Goal: Task Accomplishment & Management: Manage account settings

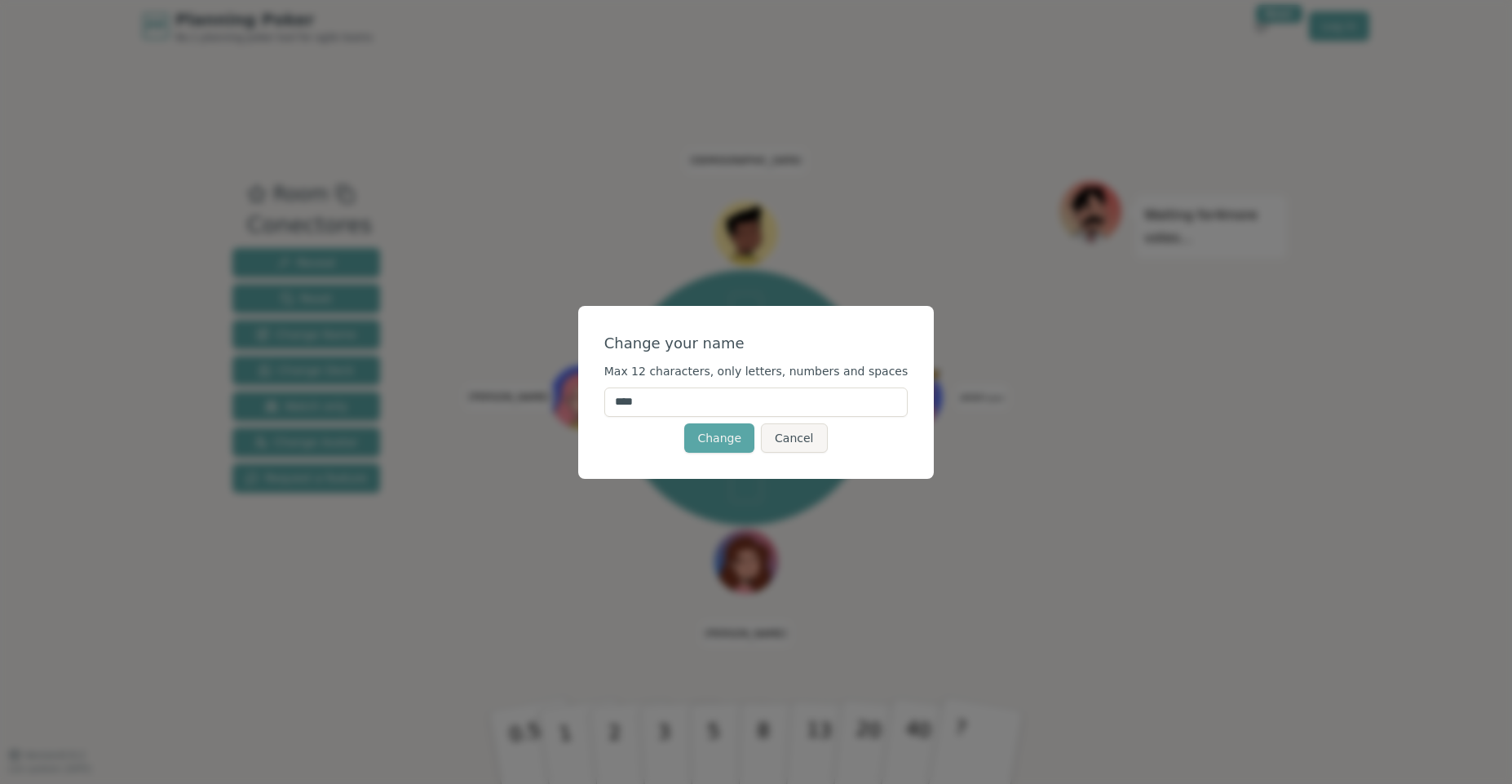
drag, startPoint x: 722, startPoint y: 405, endPoint x: 569, endPoint y: 405, distance: 153.0
click at [569, 405] on div "Change your name Max 12 characters, only letters, numbers and spaces **** Chang…" at bounding box center [756, 392] width 1512 height 784
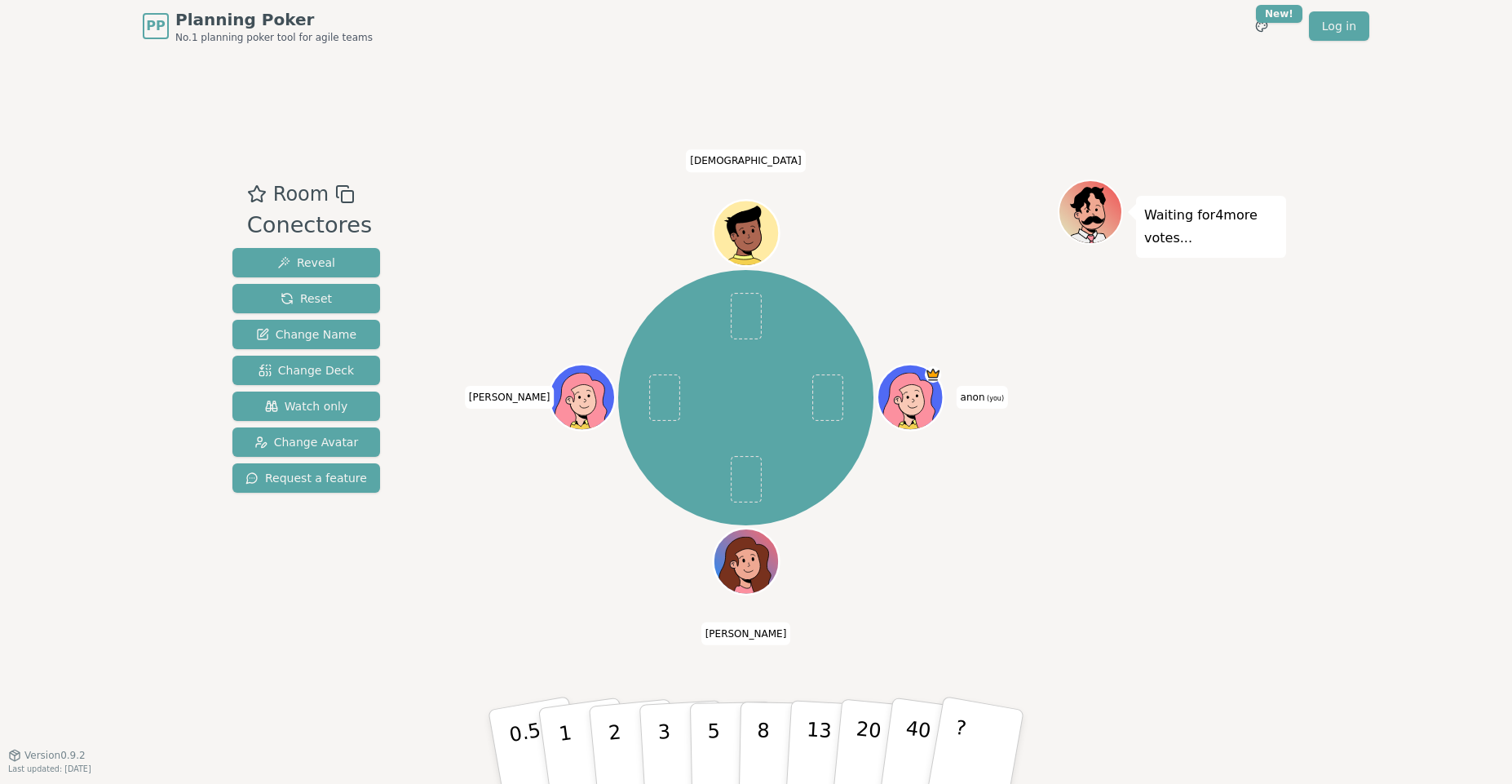
click at [988, 399] on span "(you)" at bounding box center [995, 399] width 19 height 7
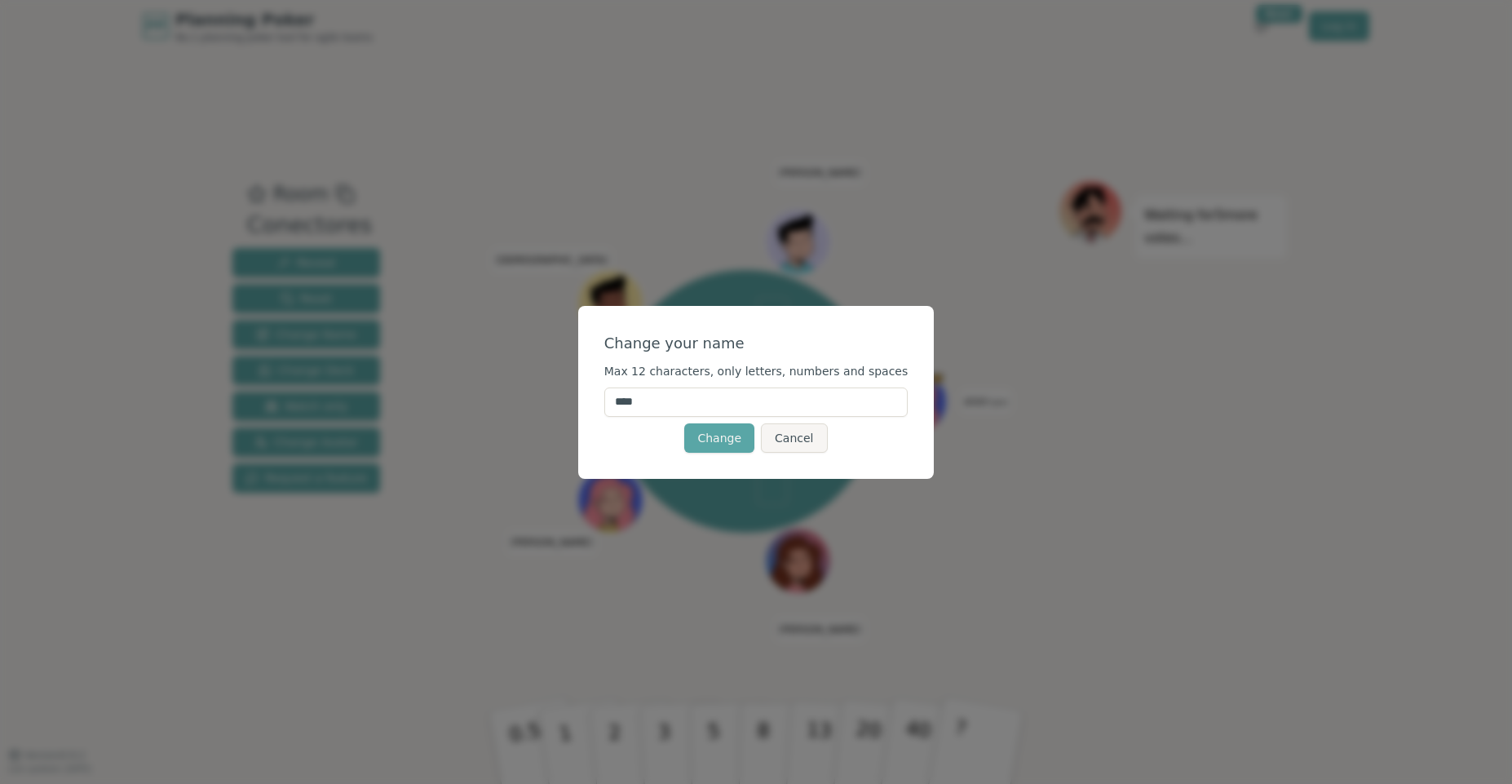
drag, startPoint x: 722, startPoint y: 402, endPoint x: 623, endPoint y: 406, distance: 99.1
click at [623, 406] on input "****" at bounding box center [756, 402] width 305 height 30
type input "*"
type input "********"
click at [728, 437] on button "Change" at bounding box center [719, 438] width 71 height 30
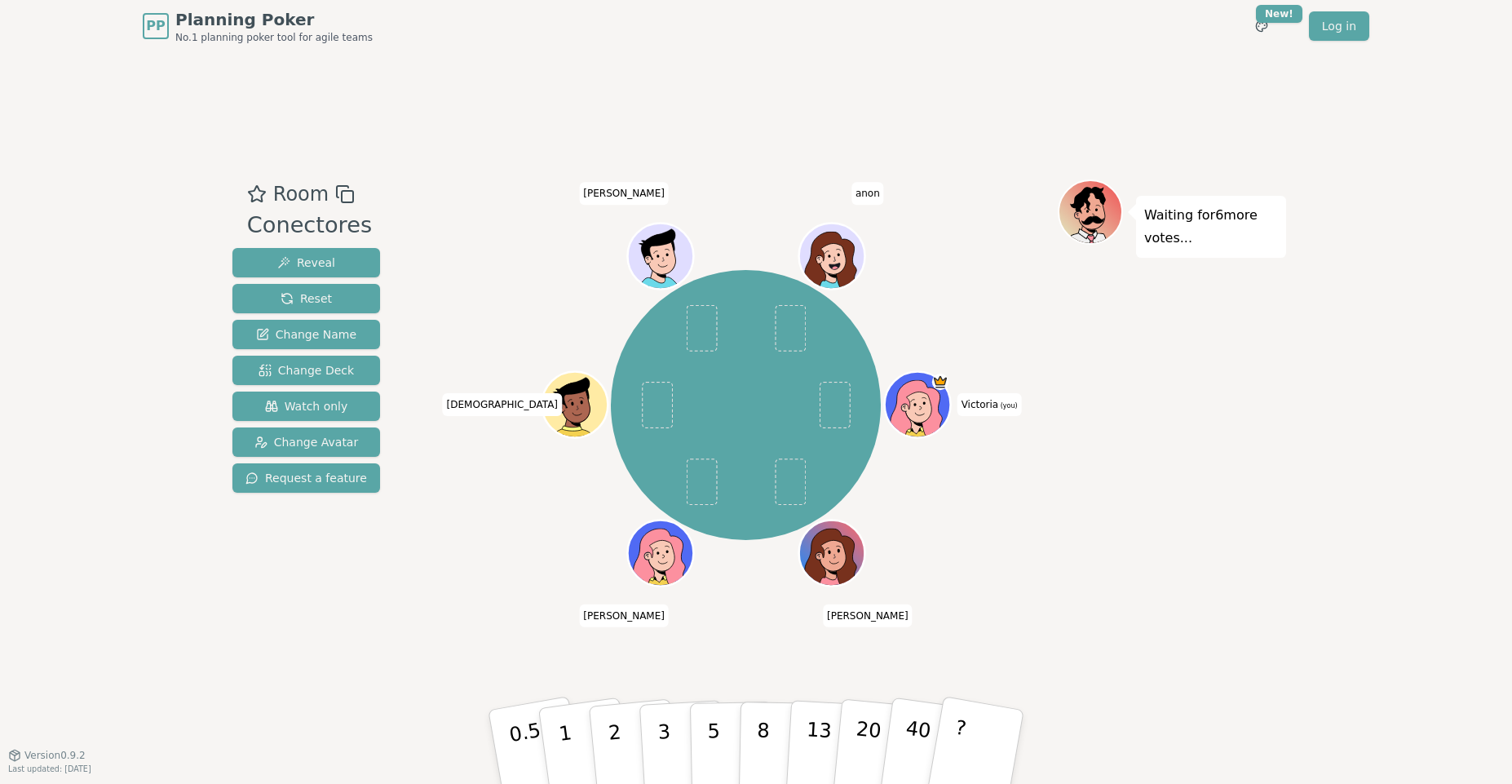
click at [471, 145] on div "Room Conectores Reveal Reset Change Name Change Deck Watch only Change Avatar R…" at bounding box center [756, 403] width 1060 height 702
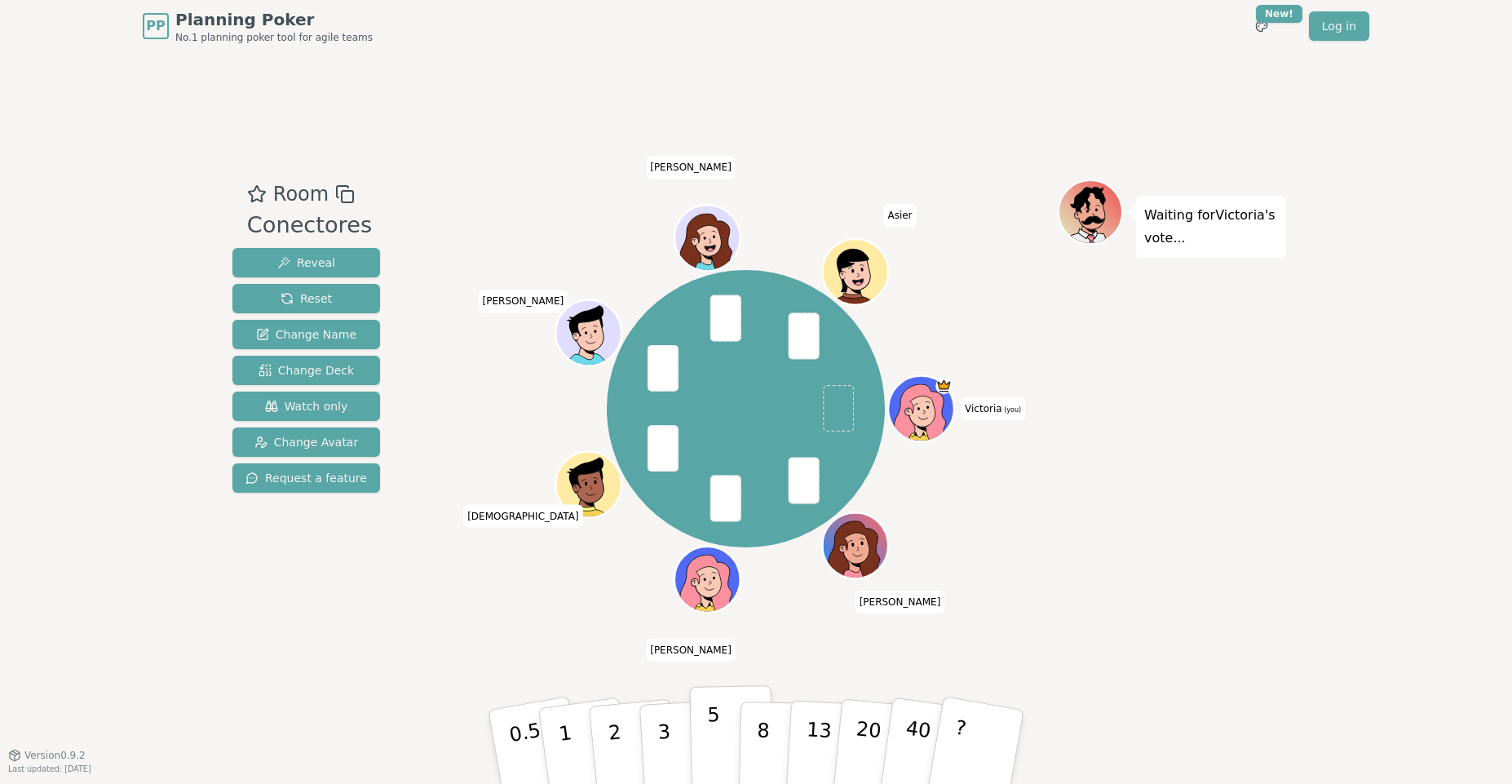
click at [706, 746] on button "5" at bounding box center [732, 747] width 84 height 124
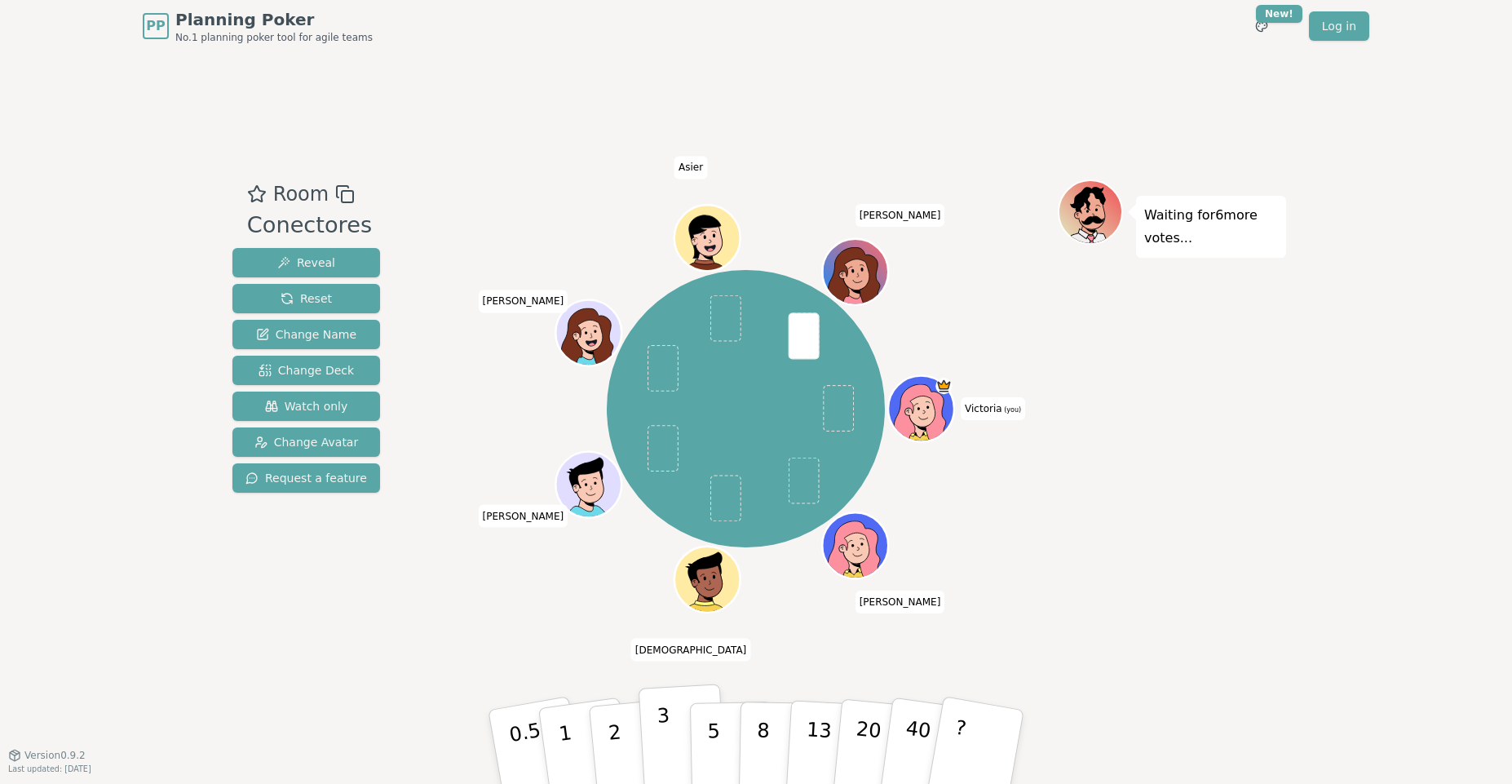
click at [658, 734] on p "3" at bounding box center [665, 748] width 18 height 89
click at [655, 723] on button "3" at bounding box center [683, 747] width 89 height 127
drag, startPoint x: 660, startPoint y: 703, endPoint x: 756, endPoint y: 506, distance: 219.1
click at [715, 528] on div "Room Conectores Reveal Reset Change Name Change Deck Watch only Change Avatar R…" at bounding box center [756, 403] width 1060 height 448
click at [722, 753] on button "5" at bounding box center [732, 747] width 84 height 124
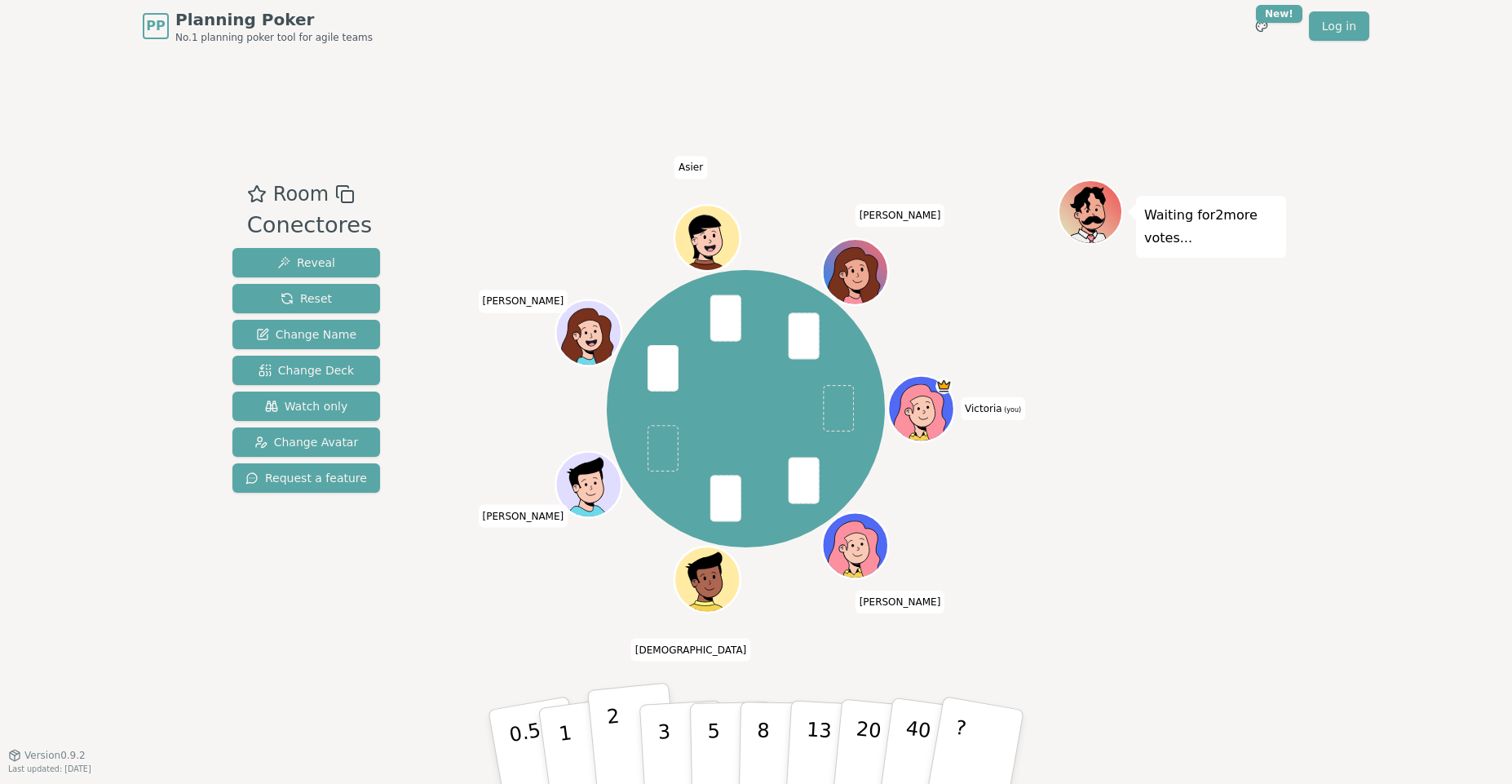
click at [628, 747] on button "2" at bounding box center [634, 747] width 93 height 130
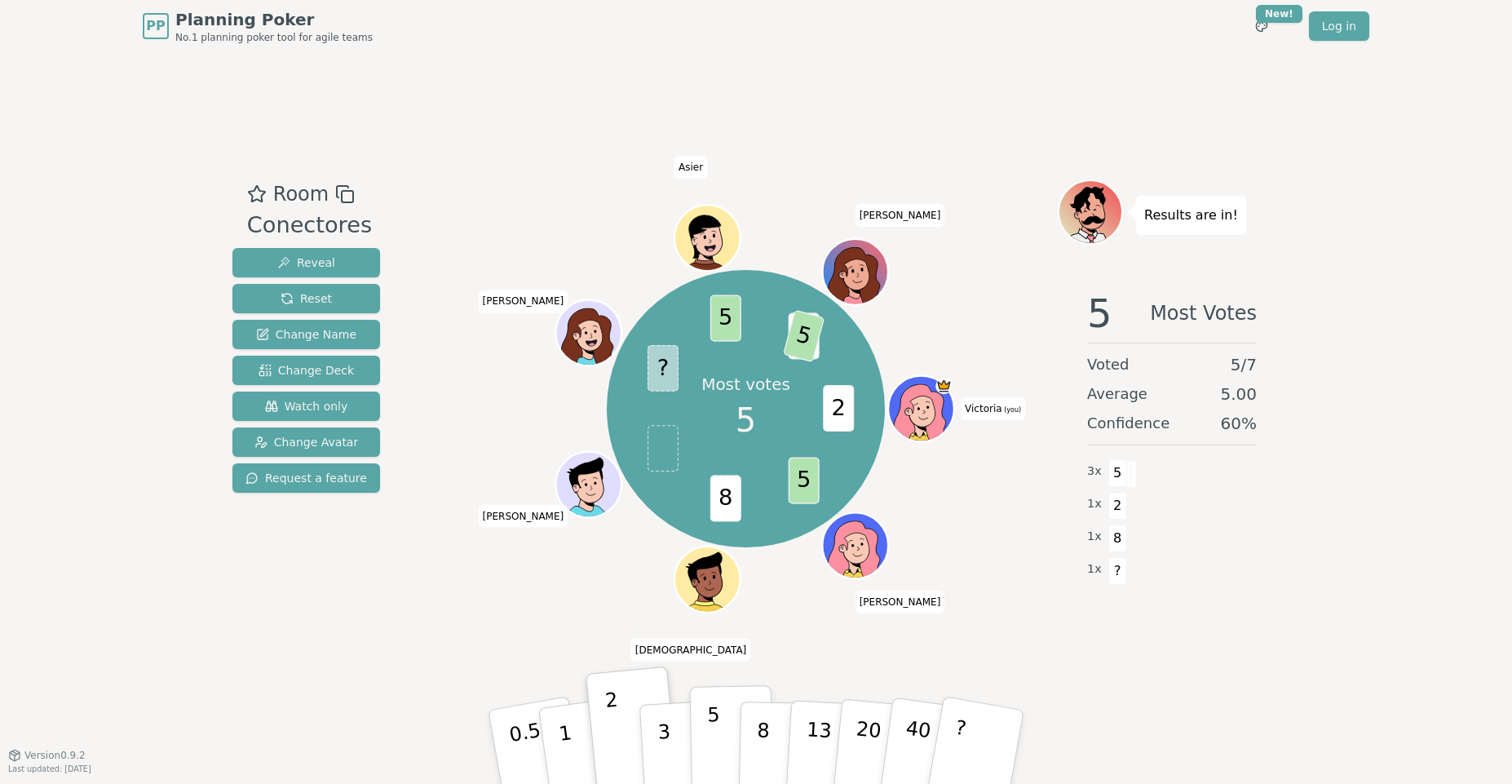
click at [716, 748] on p "5" at bounding box center [714, 747] width 14 height 88
